Goal: Connect with others: Participate in discussion

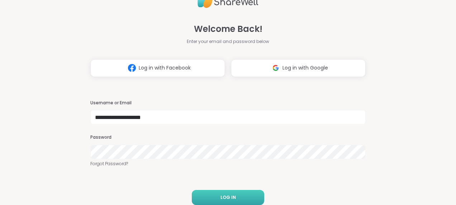
click at [225, 193] on button "LOG IN" at bounding box center [228, 197] width 72 height 15
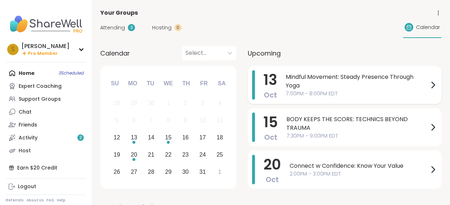
click at [314, 79] on span "Mindful Movement: Steady Presence Through Yoga" at bounding box center [357, 81] width 143 height 17
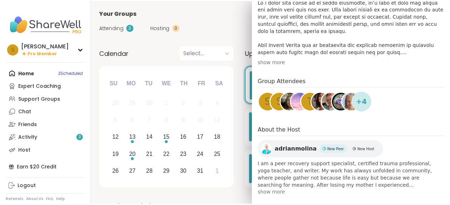
scroll to position [256, 0]
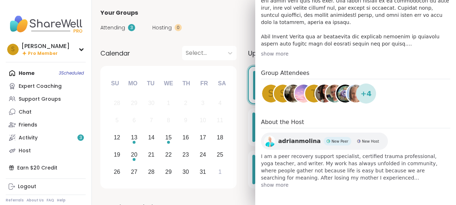
click at [205, 23] on div "Attending 3 Hosting 0 Calendar" at bounding box center [273, 27] width 347 height 21
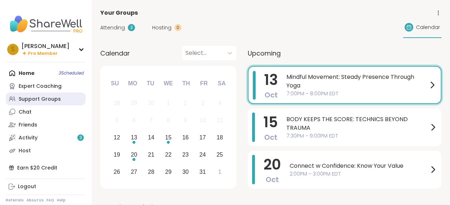
click at [48, 98] on div "Support Groups" at bounding box center [40, 99] width 42 height 7
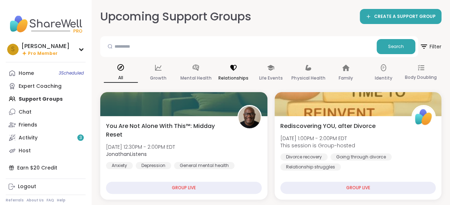
click at [233, 64] on icon at bounding box center [234, 68] width 8 height 8
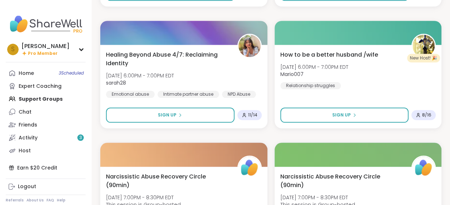
scroll to position [367, 0]
